Goal: Task Accomplishment & Management: Manage account settings

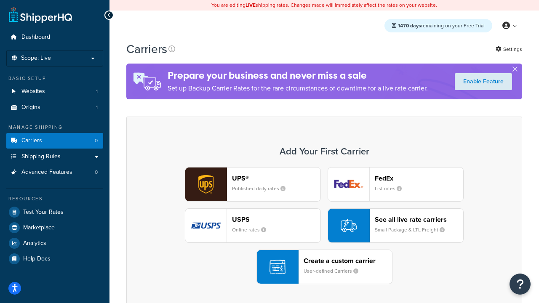
click at [324, 226] on div "UPS® Published daily rates FedEx List rates USPS Online rates See all live rate…" at bounding box center [324, 225] width 378 height 117
click at [419, 178] on header "FedEx" at bounding box center [419, 178] width 88 height 8
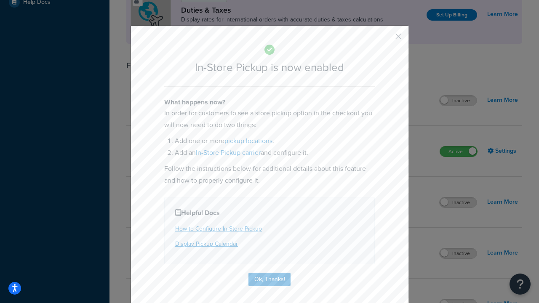
click at [386, 39] on button "button" at bounding box center [386, 39] width 2 height 2
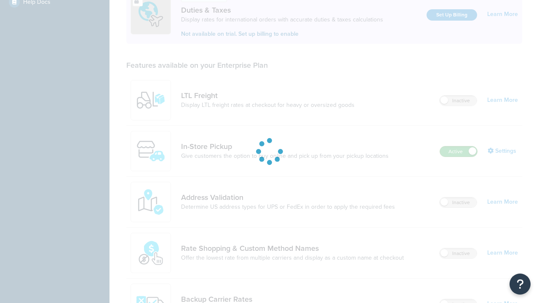
click at [459, 147] on label "Active" at bounding box center [458, 152] width 37 height 10
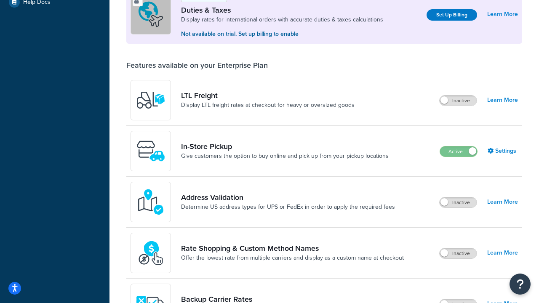
scroll to position [419, 0]
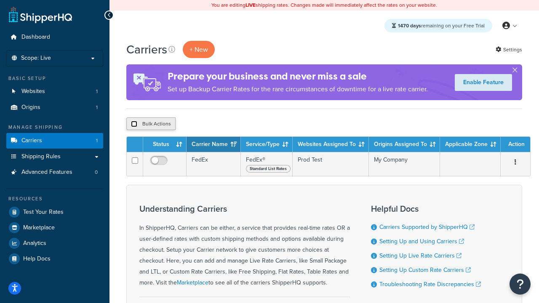
click at [134, 124] on input "checkbox" at bounding box center [134, 124] width 6 height 6
checkbox input "true"
click at [227, 124] on button "Delete" at bounding box center [224, 123] width 29 height 13
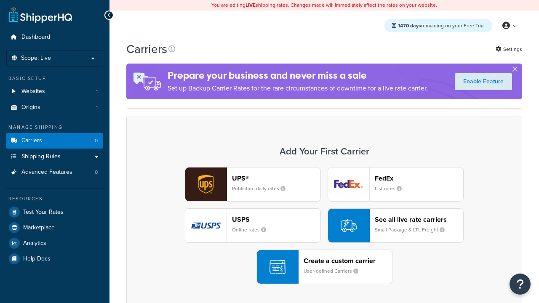
scroll to position [167, 0]
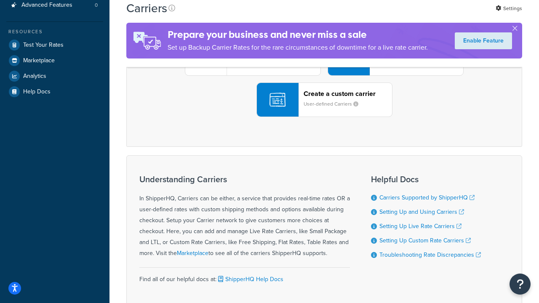
click at [324, 117] on div "UPS® Published daily rates FedEx List rates USPS Online rates See all live rate…" at bounding box center [324, 58] width 378 height 117
click at [419, 15] on header "FedEx" at bounding box center [419, 11] width 88 height 8
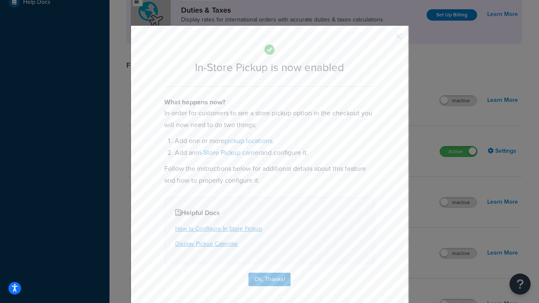
click at [386, 39] on button "button" at bounding box center [386, 39] width 2 height 2
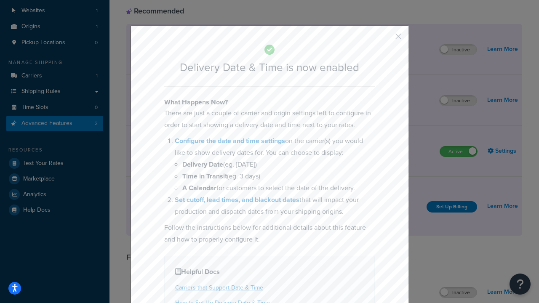
click at [386, 39] on button "button" at bounding box center [386, 39] width 2 height 2
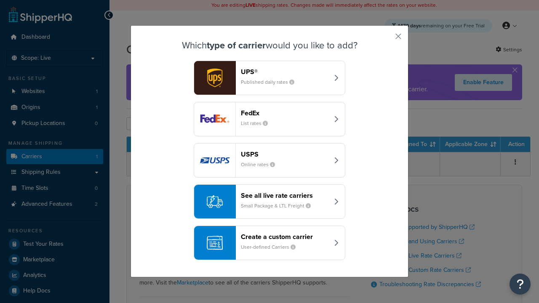
click at [270, 243] on div "Create a custom carrier User-defined Carriers" at bounding box center [285, 243] width 88 height 20
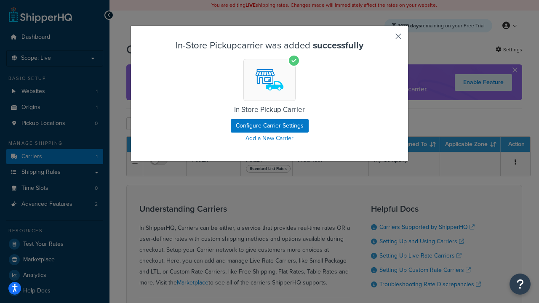
click at [386, 39] on button "button" at bounding box center [386, 39] width 2 height 2
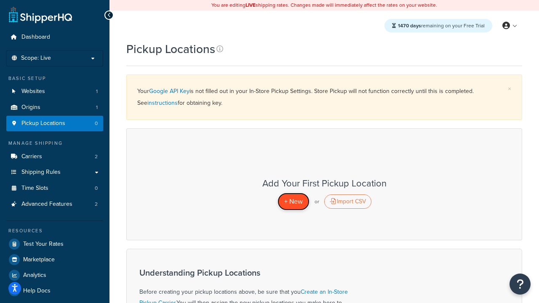
click at [293, 201] on span "+ New" at bounding box center [293, 202] width 19 height 10
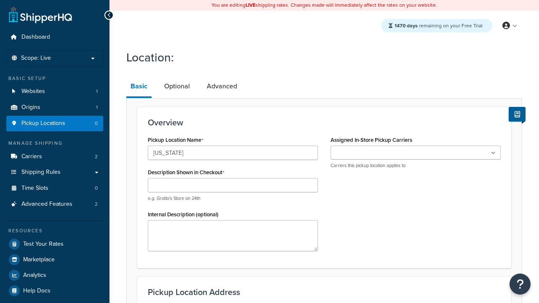
type input "[US_STATE]"
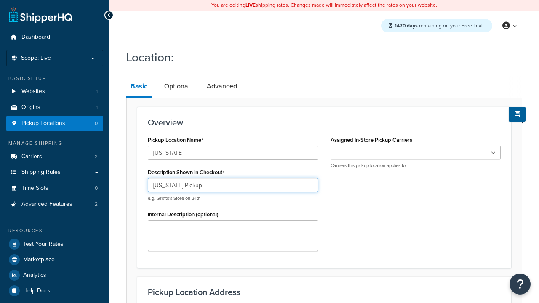
type input "California Pickup"
click at [416, 153] on ul at bounding box center [416, 153] width 170 height 14
type input "3385 Michelson Drive"
type input "Suite B"
type input "Irvine"
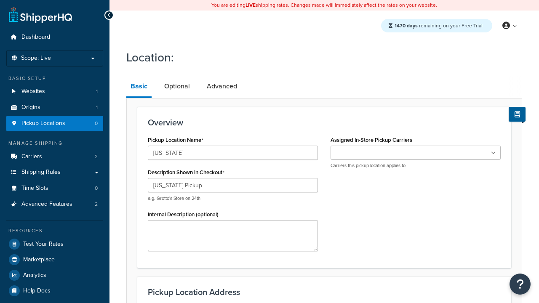
select select "5"
type input "Irvine"
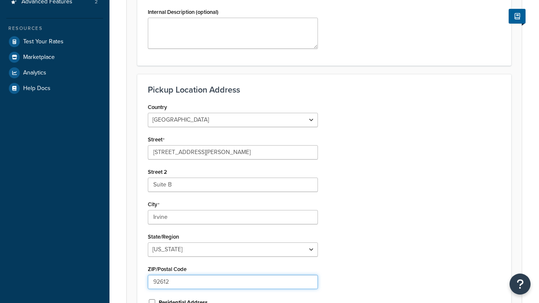
type input "92612"
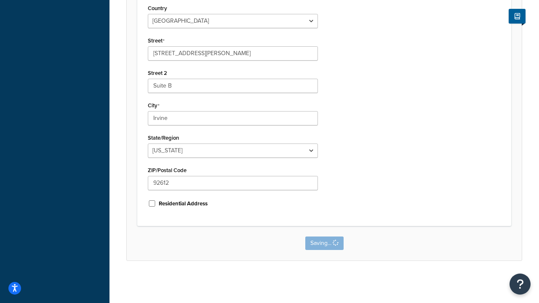
scroll to position [0, 0]
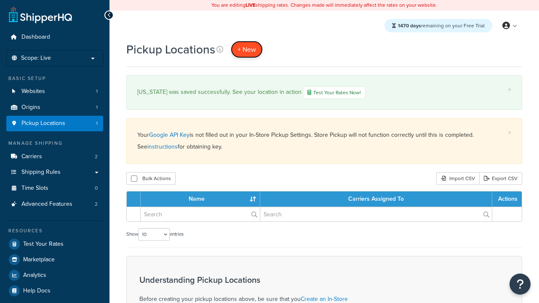
click at [247, 49] on span "+ New" at bounding box center [247, 50] width 19 height 10
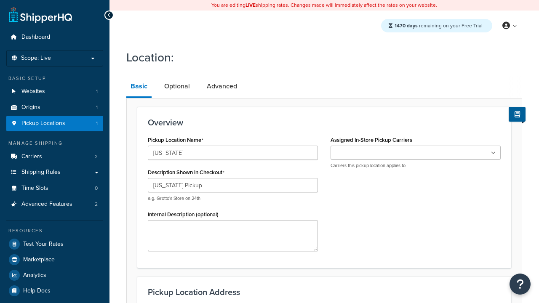
type input "[US_STATE] Pickup"
click at [416, 153] on ul at bounding box center [416, 153] width 170 height 14
type input "[STREET_ADDRESS]"
type input "Suite A"
type input "Georgetown"
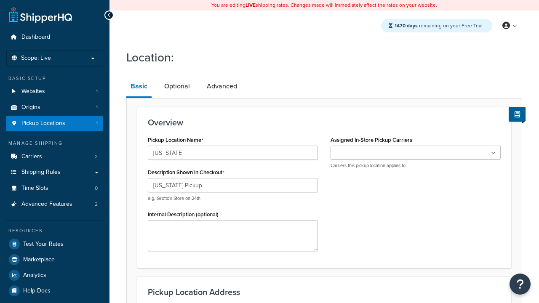
select select "43"
type input "Georgetown"
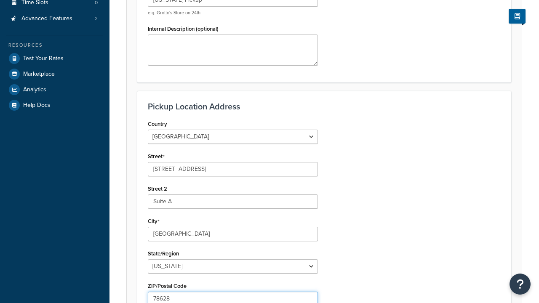
type input "78628"
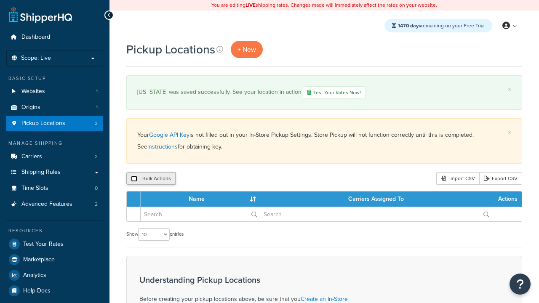
click at [134, 179] on input "checkbox" at bounding box center [134, 179] width 6 height 6
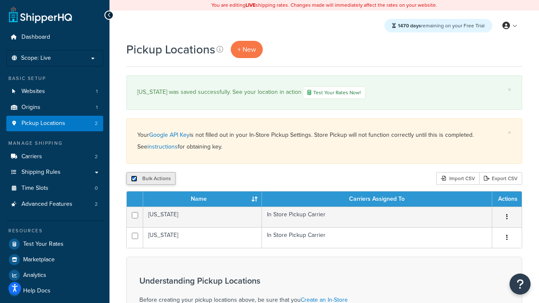
click at [134, 179] on input "checkbox" at bounding box center [134, 179] width 6 height 6
checkbox input "false"
click at [134, 179] on input "checkbox" at bounding box center [134, 179] width 6 height 6
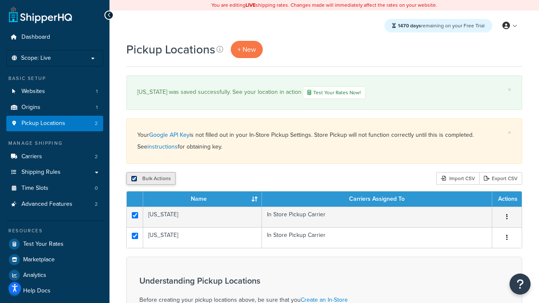
checkbox input "true"
click at [193, 179] on button "Duplicate" at bounding box center [192, 178] width 35 height 13
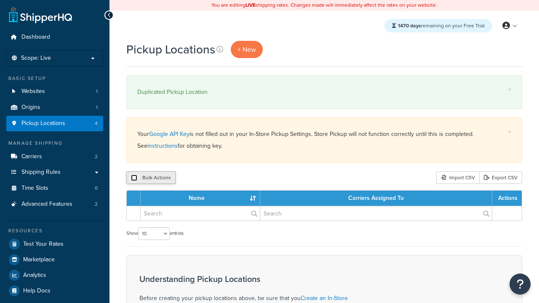
click at [134, 178] on input "checkbox" at bounding box center [134, 178] width 6 height 6
checkbox input "true"
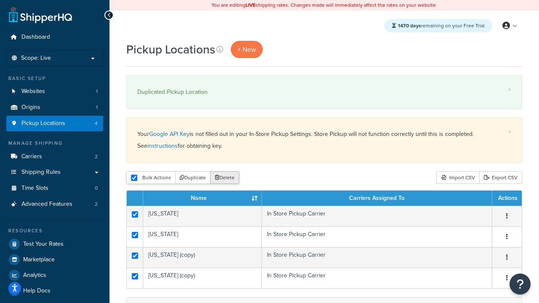
click at [227, 178] on button "Delete" at bounding box center [224, 177] width 29 height 13
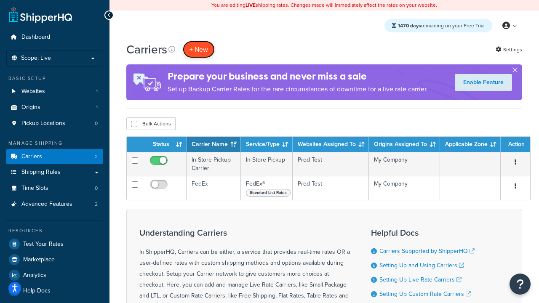
click at [199, 49] on button "+ New" at bounding box center [199, 49] width 32 height 17
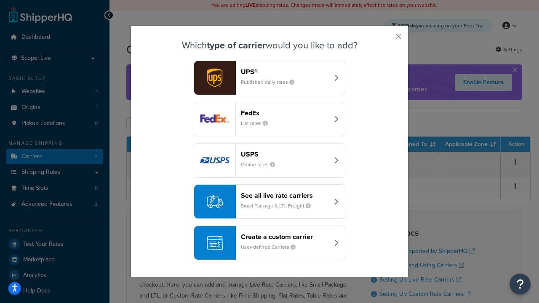
click at [270, 243] on div "Create a custom carrier User-defined Carriers" at bounding box center [285, 243] width 88 height 20
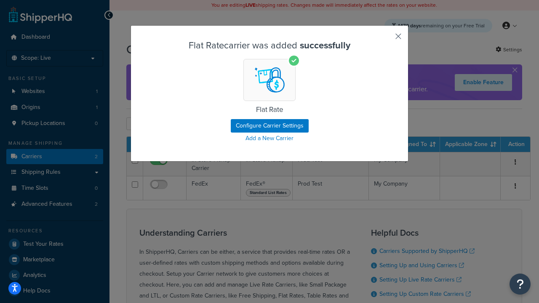
click at [386, 39] on button "button" at bounding box center [386, 39] width 2 height 2
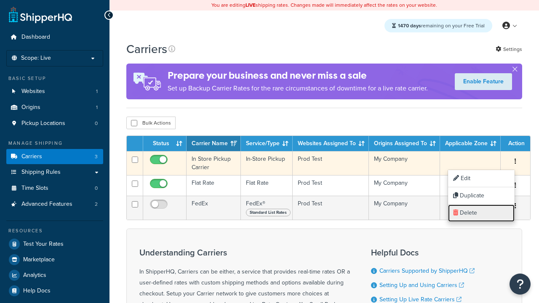
click at [481, 213] on link "Delete" at bounding box center [481, 213] width 67 height 17
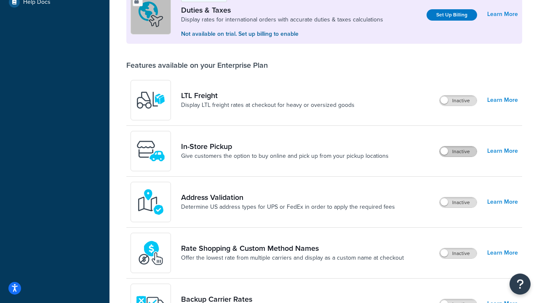
scroll to position [257, 0]
